Goal: Contribute content: Contribute content

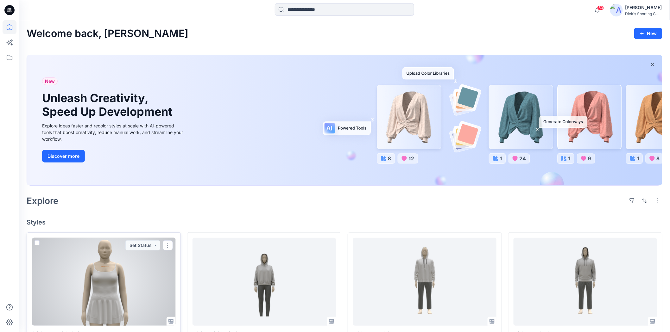
click at [122, 294] on div at bounding box center [103, 282] width 143 height 88
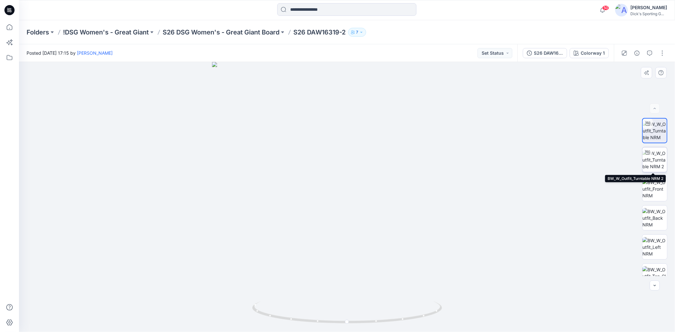
click at [654, 159] on img at bounding box center [655, 160] width 25 height 20
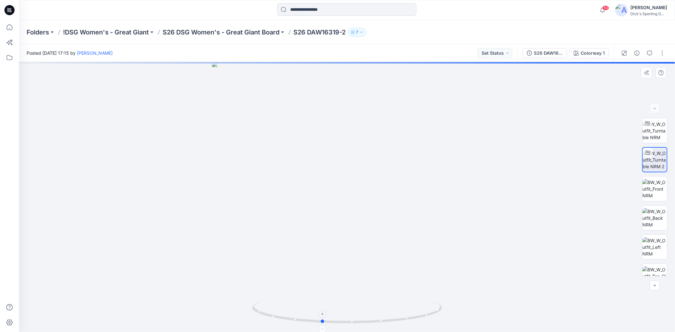
drag, startPoint x: 346, startPoint y: 327, endPoint x: 321, endPoint y: 324, distance: 25.4
click at [321, 324] on icon at bounding box center [348, 314] width 192 height 24
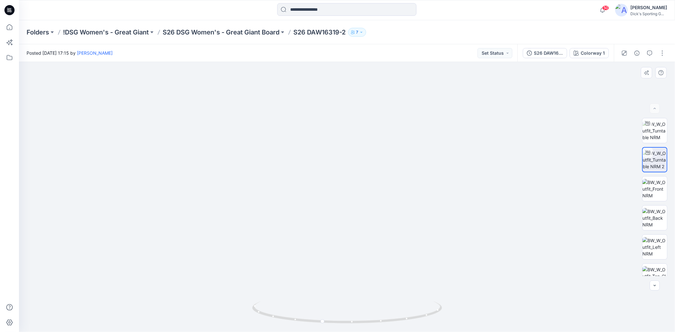
drag, startPoint x: 375, startPoint y: 176, endPoint x: 365, endPoint y: 226, distance: 51.0
drag, startPoint x: 324, startPoint y: 321, endPoint x: 238, endPoint y: 313, distance: 86.5
click at [238, 313] on div at bounding box center [347, 197] width 656 height 270
click at [424, 318] on icon at bounding box center [348, 314] width 192 height 24
drag, startPoint x: 428, startPoint y: 319, endPoint x: 350, endPoint y: 319, distance: 78.2
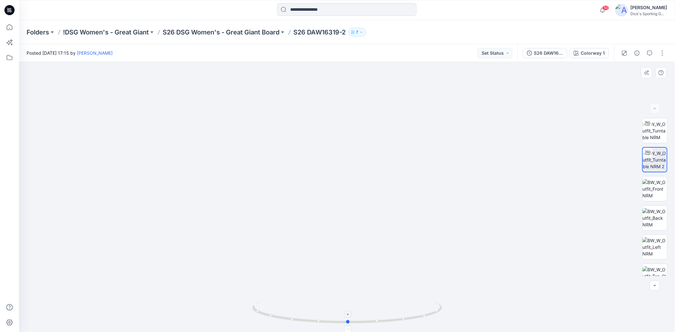
click at [350, 319] on icon at bounding box center [348, 314] width 192 height 24
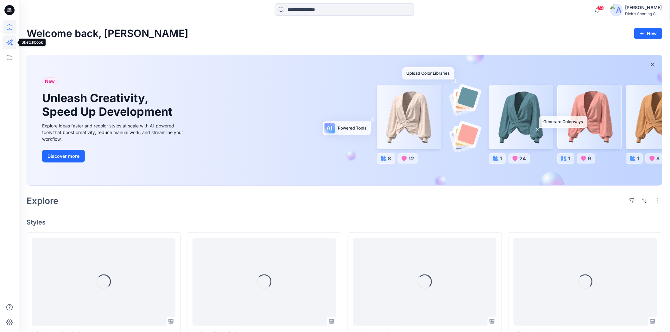
click at [8, 45] on icon at bounding box center [10, 42] width 14 height 14
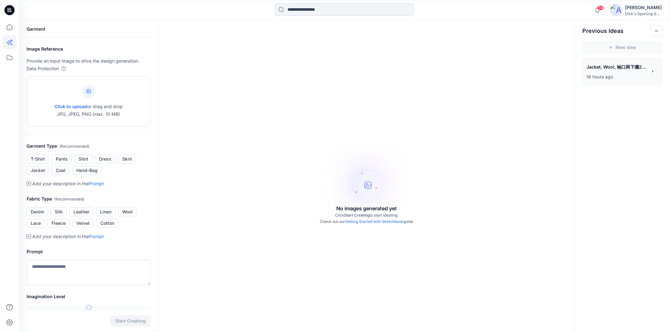
click at [87, 97] on div at bounding box center [88, 91] width 13 height 13
click at [107, 162] on button "Dress" at bounding box center [105, 159] width 21 height 9
click at [71, 268] on textarea at bounding box center [89, 272] width 124 height 25
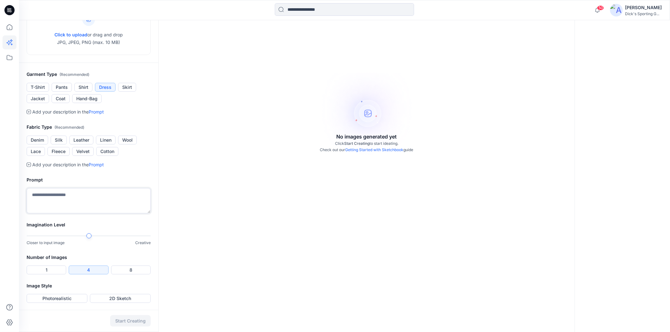
scroll to position [72, 0]
click at [51, 194] on textarea at bounding box center [89, 200] width 124 height 25
type textarea "*"
click at [52, 243] on div "Closer to input image Creative" at bounding box center [89, 239] width 124 height 13
type textarea "**********"
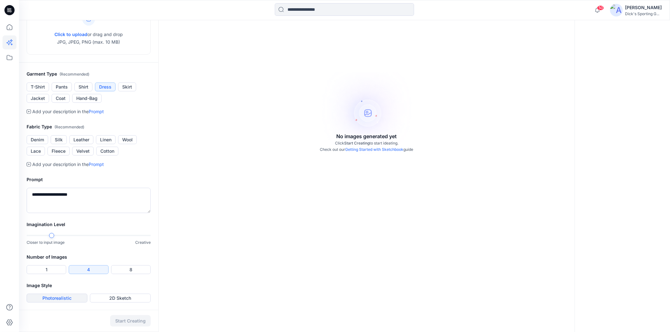
click at [66, 300] on button "Photorealistic" at bounding box center [57, 298] width 61 height 9
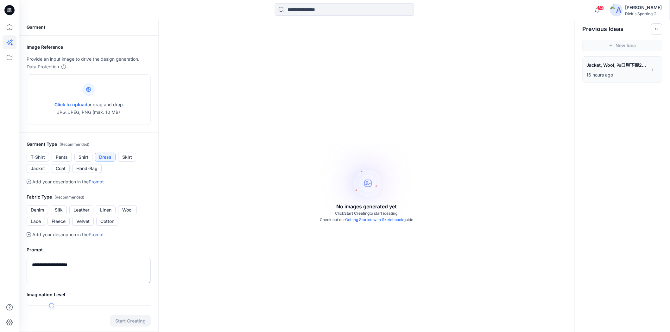
scroll to position [0, 0]
click at [105, 159] on button "Dress" at bounding box center [105, 159] width 21 height 9
click at [105, 161] on button "Dress" at bounding box center [105, 159] width 21 height 9
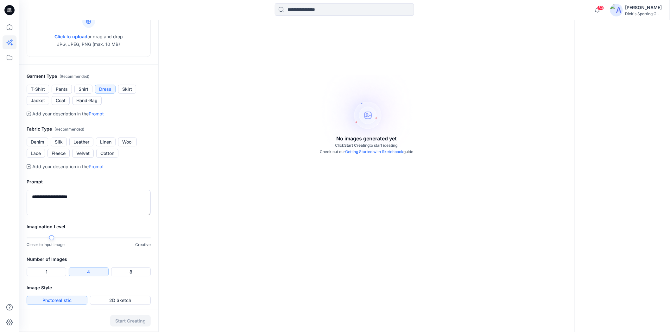
scroll to position [70, 0]
click at [114, 157] on button "Cotton" at bounding box center [107, 153] width 22 height 9
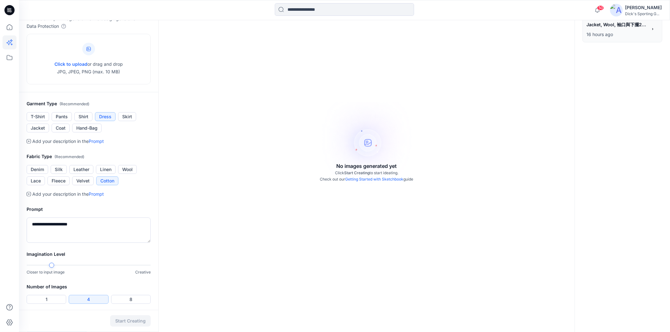
scroll to position [0, 0]
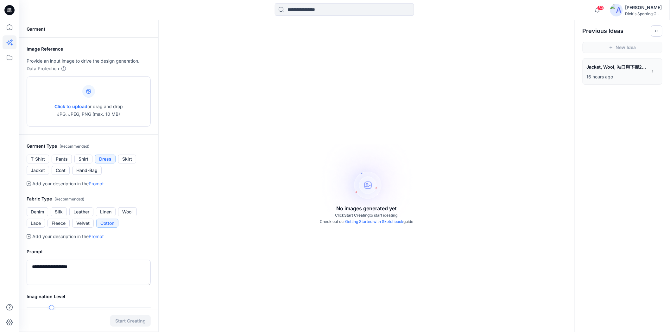
click at [86, 78] on div "Click to upload or drag and drop JPG, JPEG, PNG (max. 10 MB)" at bounding box center [88, 102] width 68 height 48
click at [92, 96] on div at bounding box center [88, 91] width 13 height 13
type input "**********"
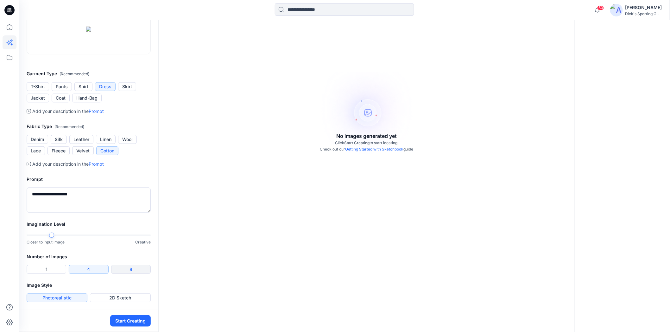
scroll to position [141, 0]
click at [129, 319] on button "Start Creating" at bounding box center [130, 321] width 41 height 11
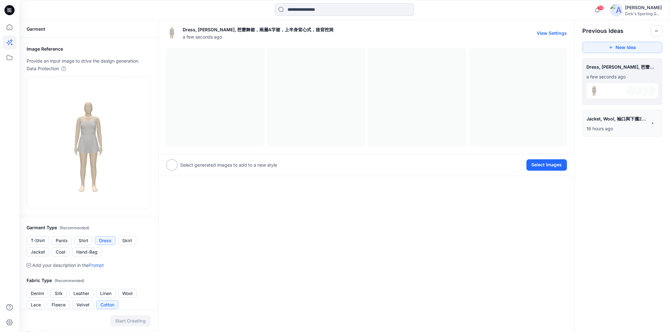
click at [223, 100] on div at bounding box center [366, 97] width 401 height 98
click at [513, 215] on div "Dress, Cotton, 芭蕾舞裙，兩層A字裙，上半身背心式，後背挖洞 a few seconds ago View Settings Select ge…" at bounding box center [366, 253] width 417 height 466
click at [170, 167] on div at bounding box center [171, 165] width 11 height 11
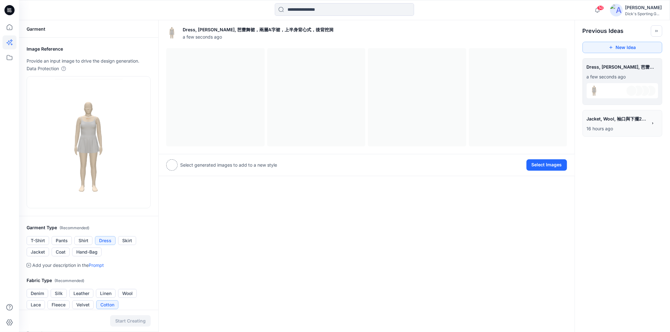
click at [170, 167] on div at bounding box center [171, 165] width 11 height 11
click at [556, 168] on button "Select Images" at bounding box center [546, 165] width 41 height 11
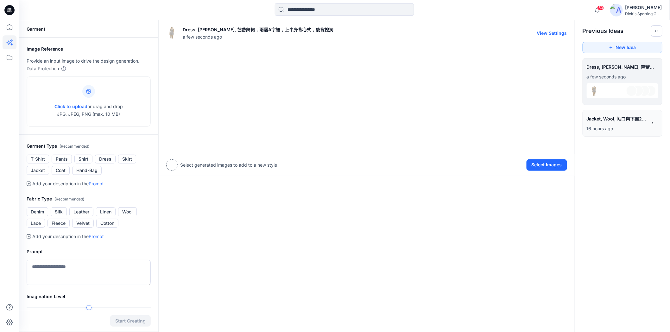
click at [218, 105] on div at bounding box center [366, 97] width 401 height 98
click at [293, 91] on div at bounding box center [366, 97] width 401 height 98
click at [421, 91] on div at bounding box center [366, 97] width 401 height 98
click at [570, 102] on div "Dress, [PERSON_NAME], 芭蕾舞裙，兩層A字裙，上半身背心式，後背挖洞 a few seconds ago View Settings" at bounding box center [367, 88] width 416 height 131
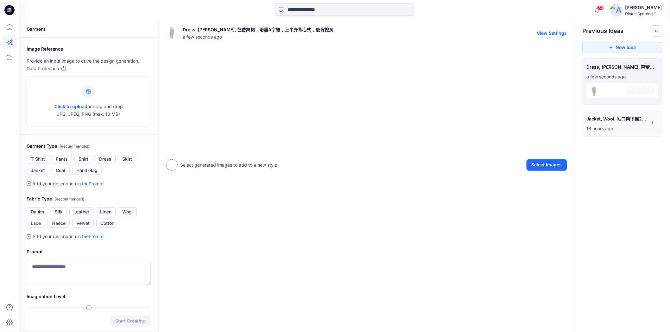
click at [556, 35] on button "View Settings" at bounding box center [552, 32] width 30 height 5
type textarea "**********"
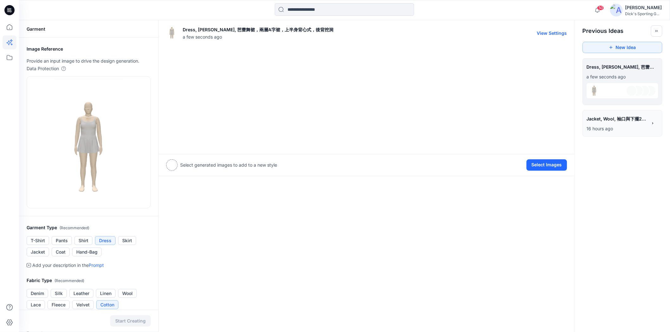
click at [216, 107] on div at bounding box center [366, 97] width 401 height 98
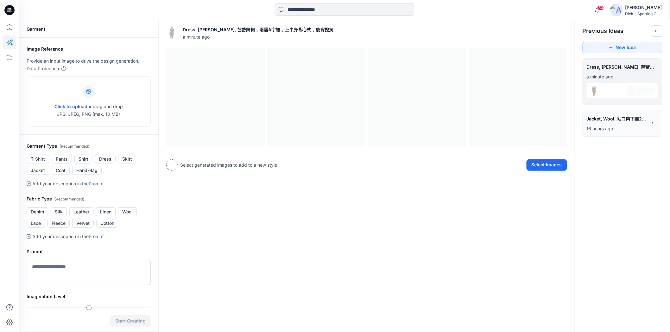
click at [420, 219] on div "Dress, [PERSON_NAME], 芭蕾舞裙，兩層A字裙，上半身背心式，後背挖洞 a minute ago View Settings Select …" at bounding box center [366, 212] width 417 height 385
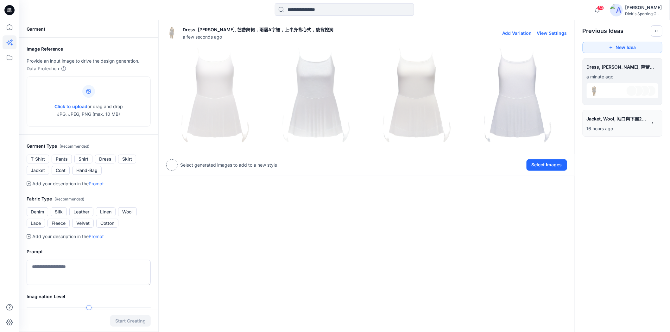
click at [216, 93] on img at bounding box center [216, 97] width 98 height 98
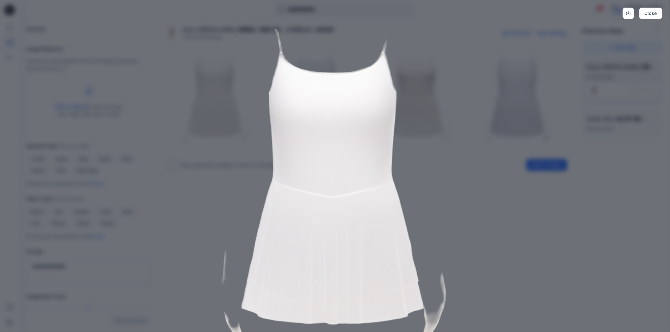
click at [606, 83] on div "Close" at bounding box center [335, 166] width 670 height 332
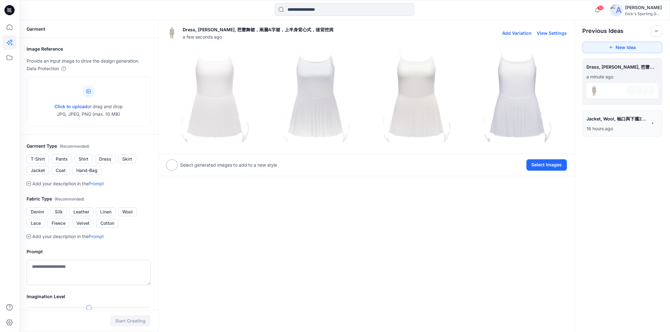
click at [296, 80] on img at bounding box center [317, 97] width 98 height 98
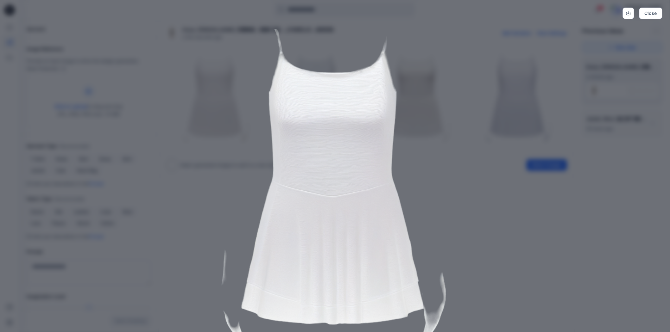
click at [448, 116] on img at bounding box center [335, 191] width 324 height 324
click at [464, 235] on img at bounding box center [335, 191] width 324 height 324
click at [541, 278] on div "Close" at bounding box center [335, 166] width 670 height 332
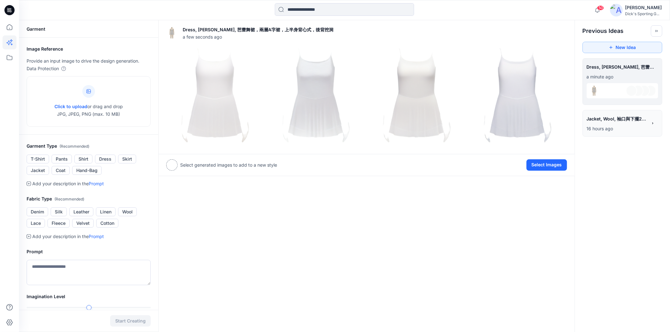
click at [512, 253] on div "Dress, Cotton, 芭蕾舞裙，兩層A字裙，上半身背心式，後背挖洞 a few seconds ago Add Variation View Sett…" at bounding box center [366, 212] width 417 height 385
